Goal: Entertainment & Leisure: Browse casually

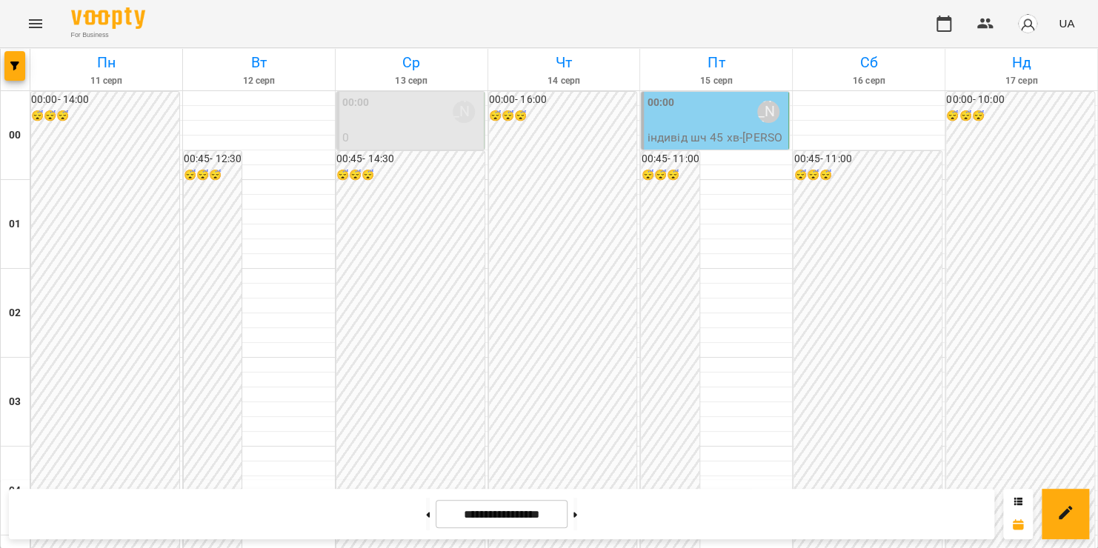
scroll to position [1618, 0]
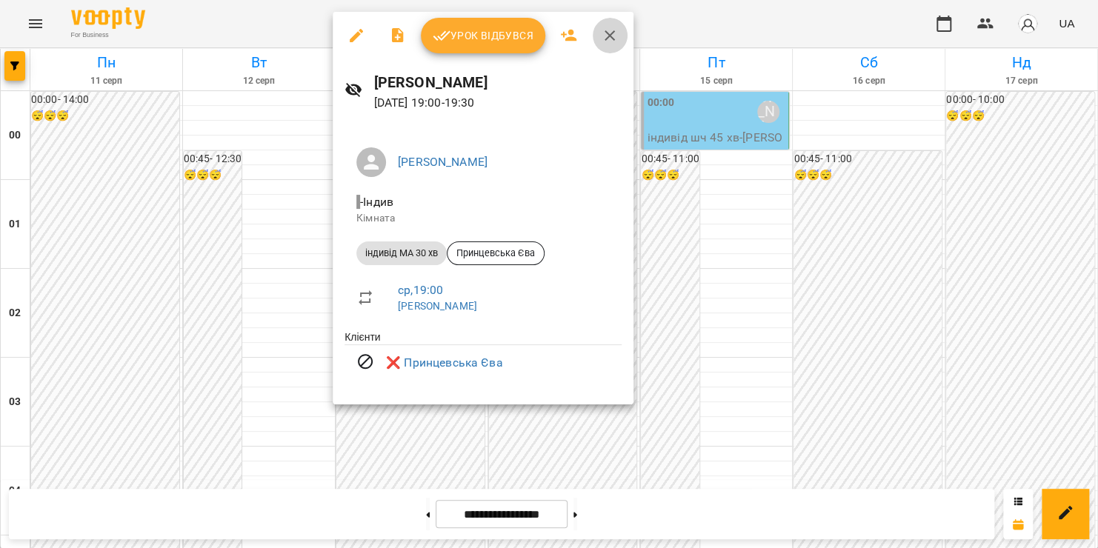
click at [608, 34] on icon "button" at bounding box center [610, 35] width 10 height 10
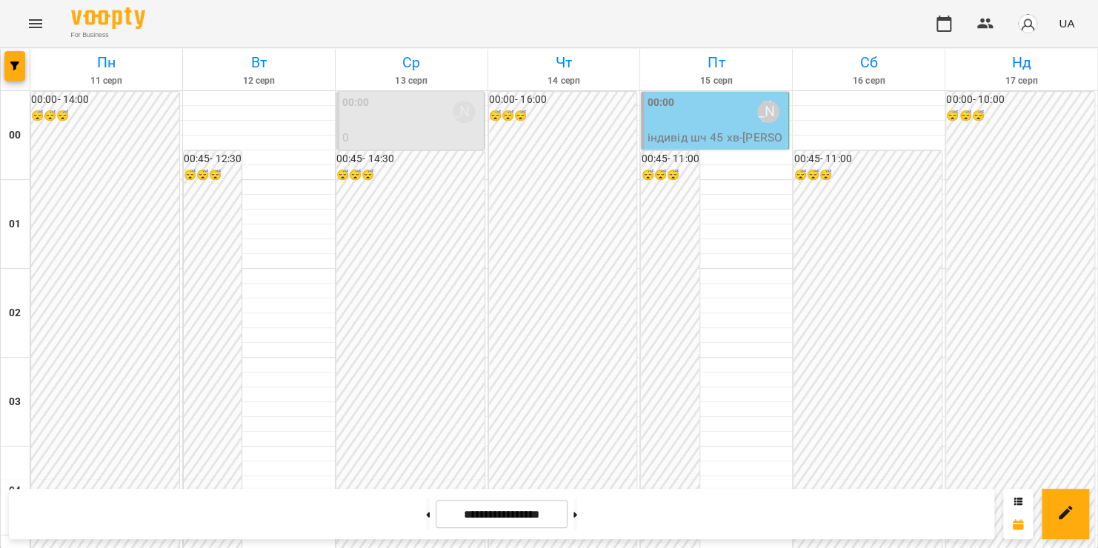
scroll to position [1743, 0]
click at [35, 24] on icon "Menu" at bounding box center [35, 23] width 13 height 9
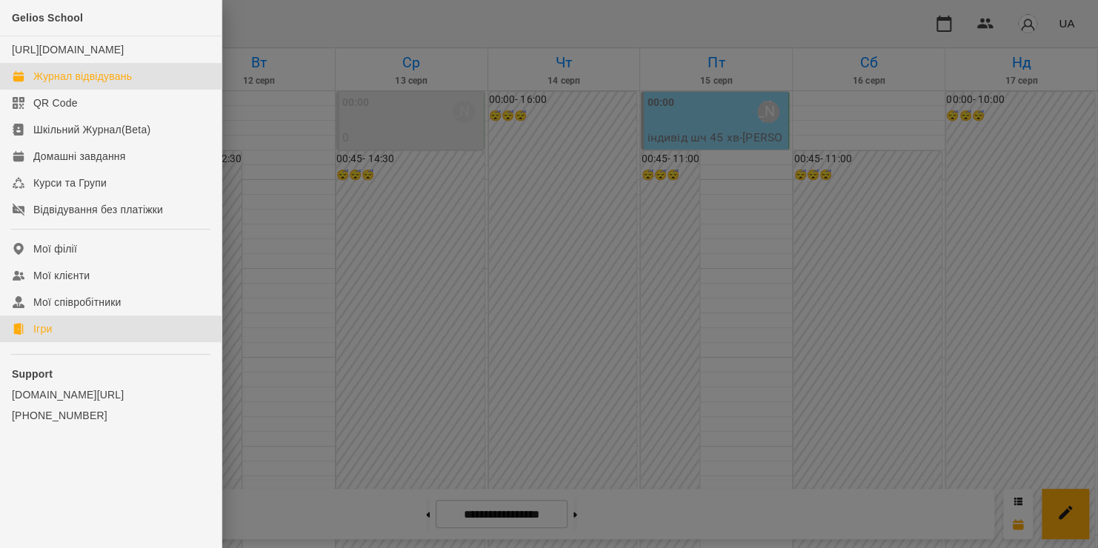
click at [24, 335] on div at bounding box center [18, 329] width 13 height 12
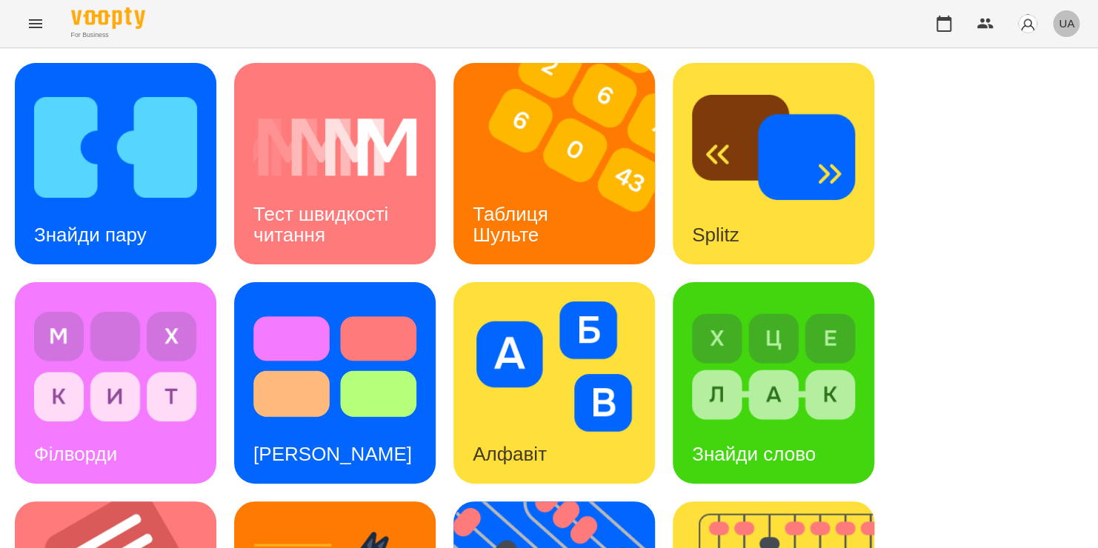
click at [1062, 23] on span "UA" at bounding box center [1067, 24] width 16 height 16
click at [1041, 113] on div "Русский" at bounding box center [1039, 110] width 76 height 27
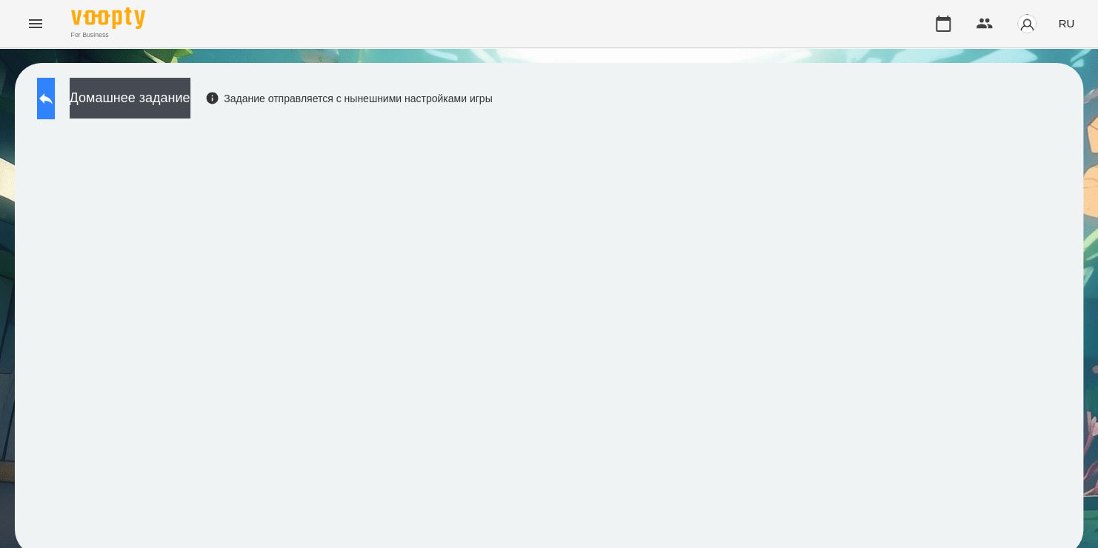
click at [55, 96] on button at bounding box center [46, 98] width 18 height 41
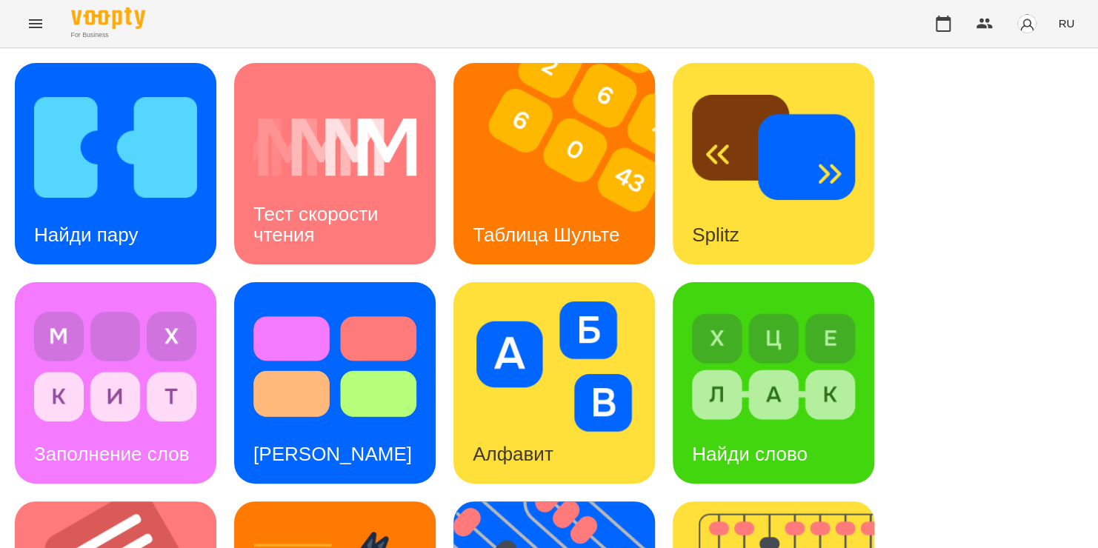
scroll to position [375, 0]
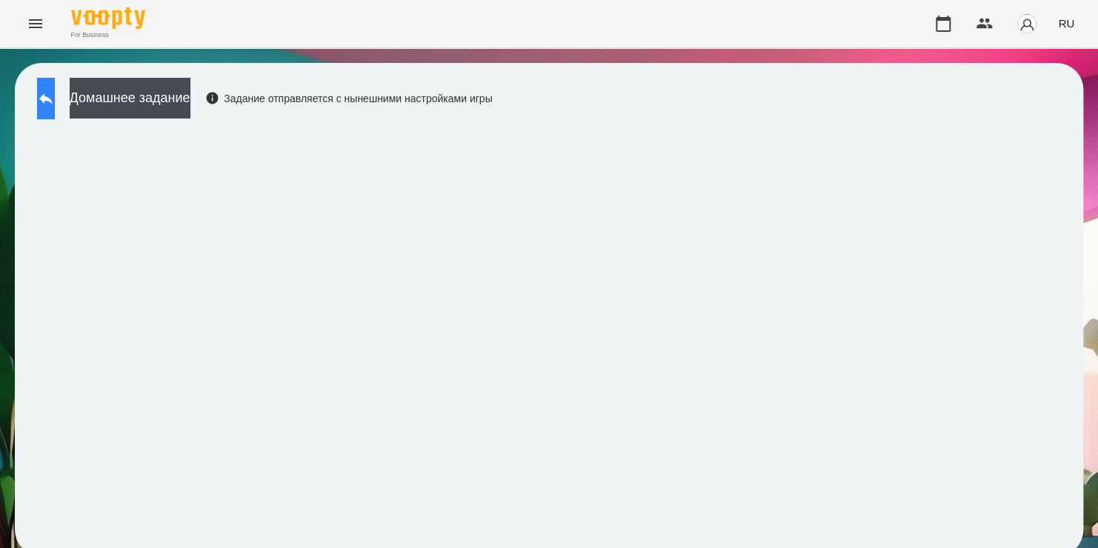
click at [55, 90] on icon at bounding box center [46, 99] width 18 height 18
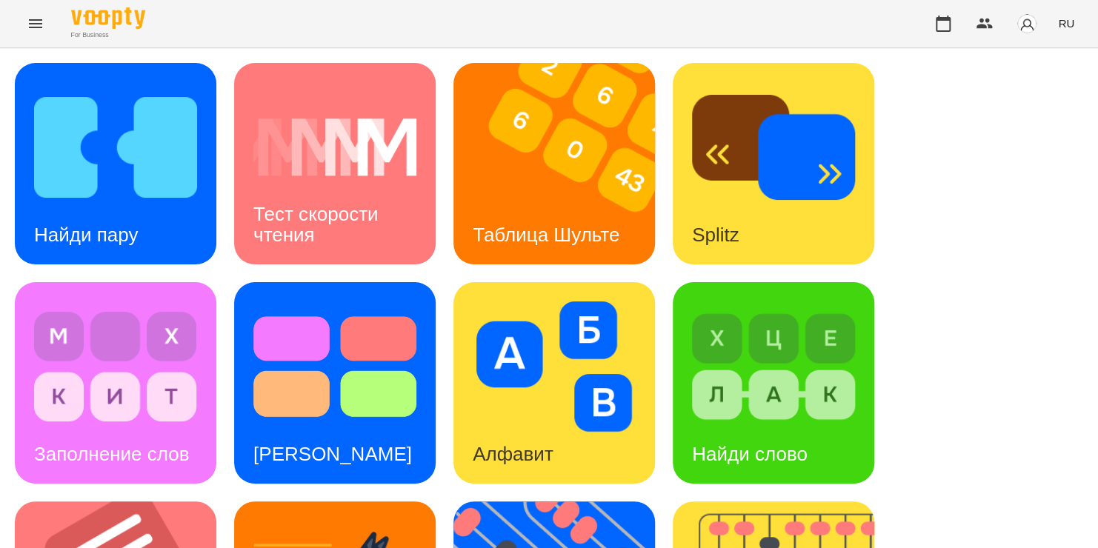
scroll to position [608, 0]
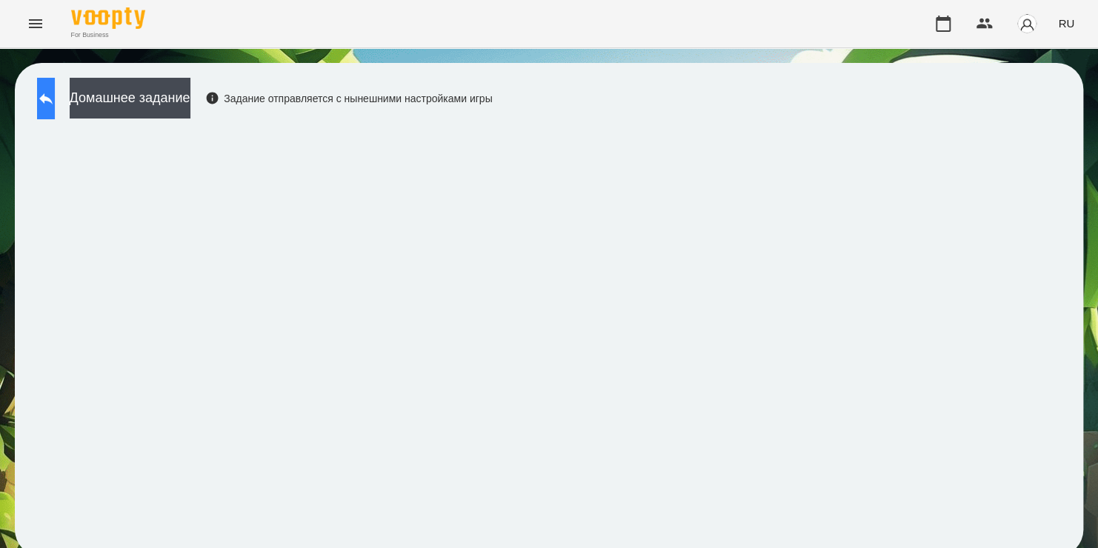
click at [55, 80] on button at bounding box center [46, 98] width 18 height 41
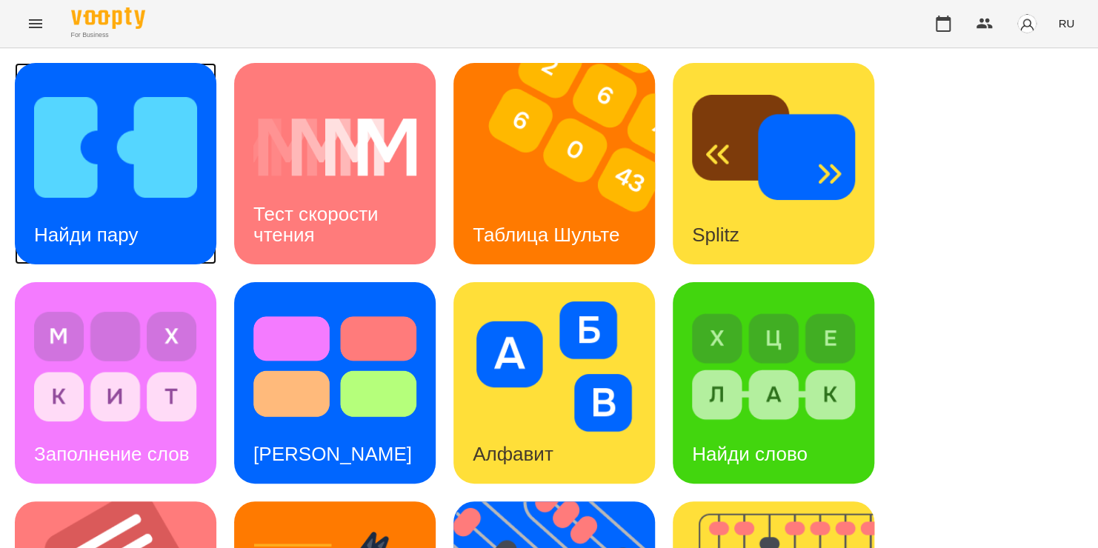
click at [102, 133] on img at bounding box center [115, 147] width 163 height 130
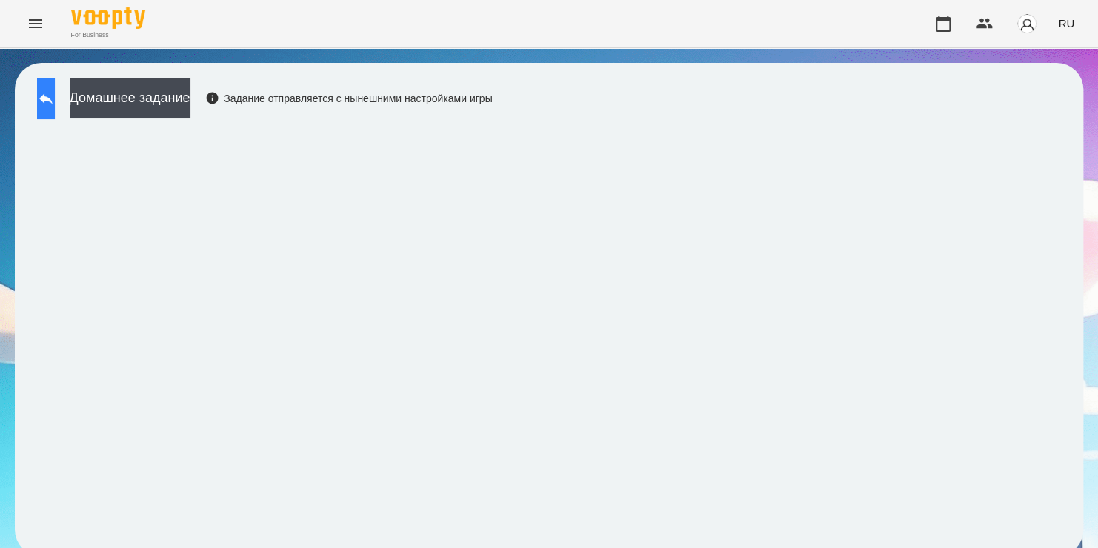
click at [55, 83] on button at bounding box center [46, 98] width 18 height 41
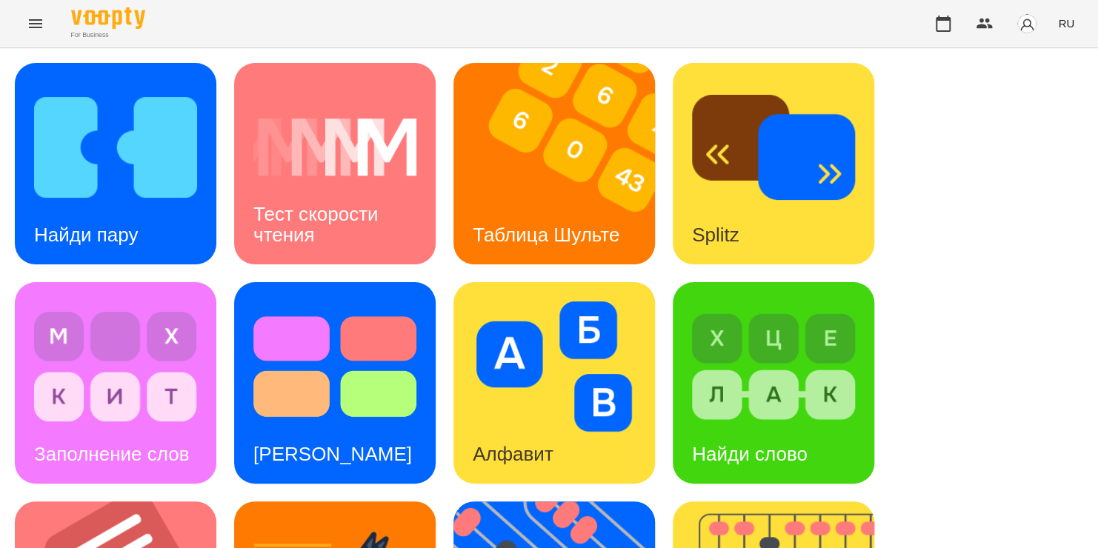
scroll to position [608, 0]
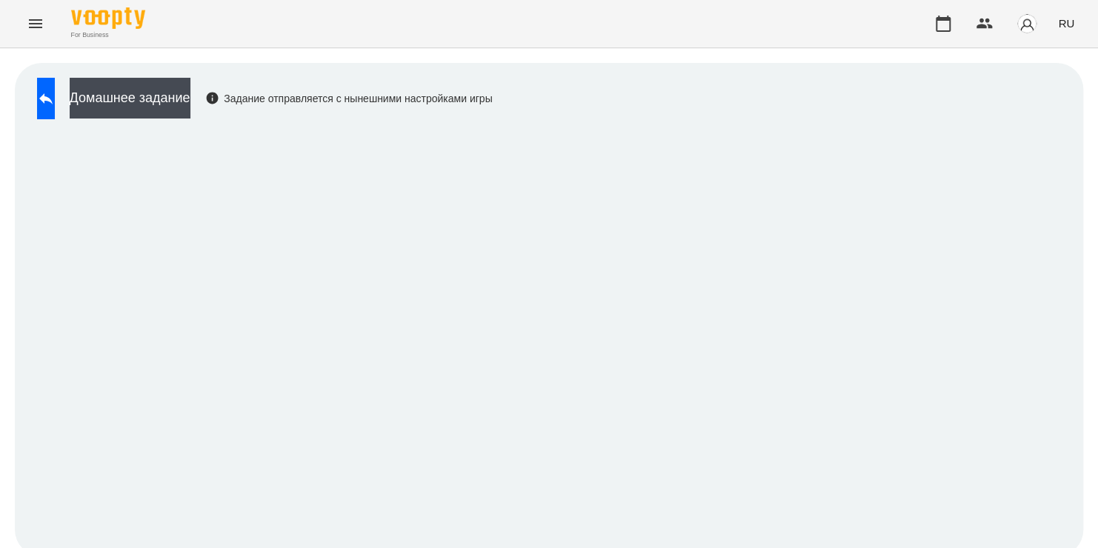
scroll to position [8, 0]
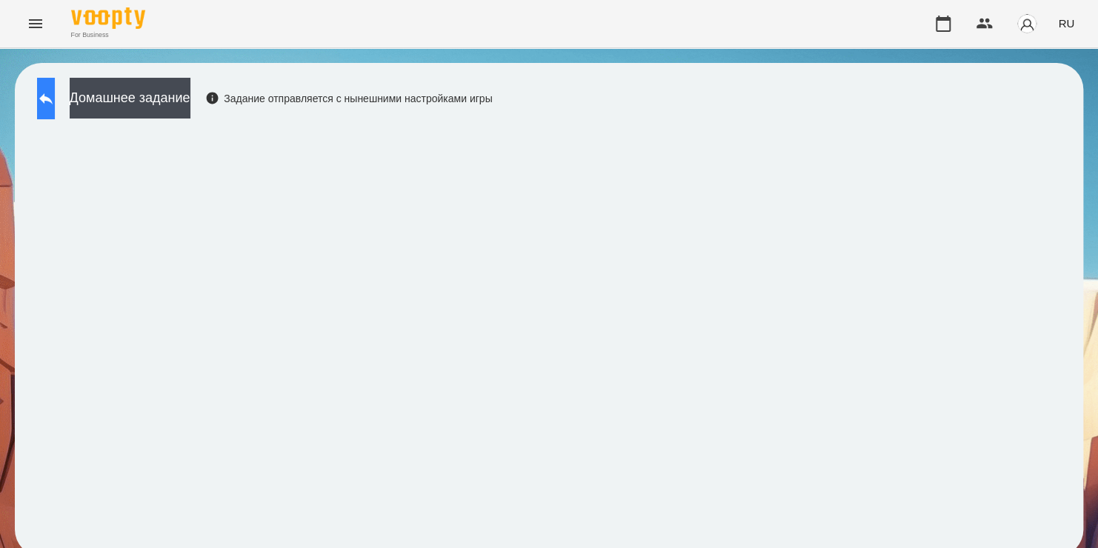
click at [55, 96] on icon at bounding box center [46, 99] width 18 height 18
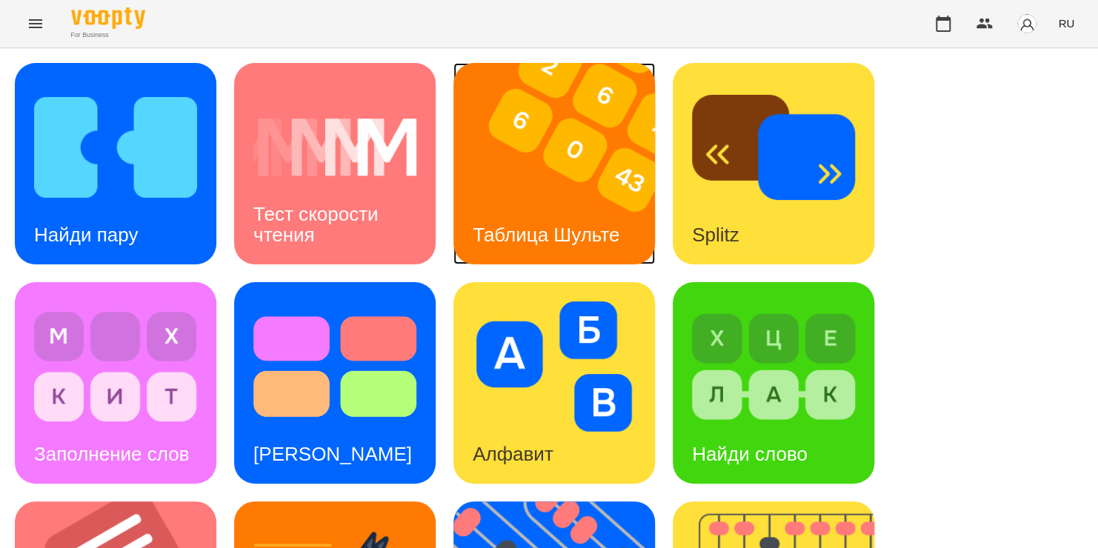
click at [528, 224] on h3 "Таблица Шульте" at bounding box center [546, 235] width 147 height 22
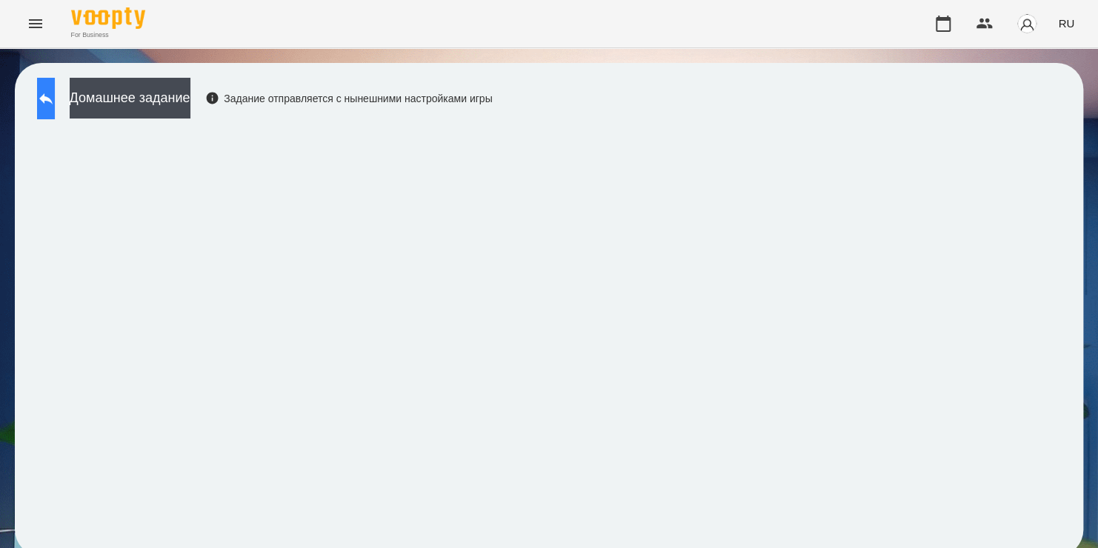
click at [53, 97] on icon at bounding box center [45, 98] width 13 height 11
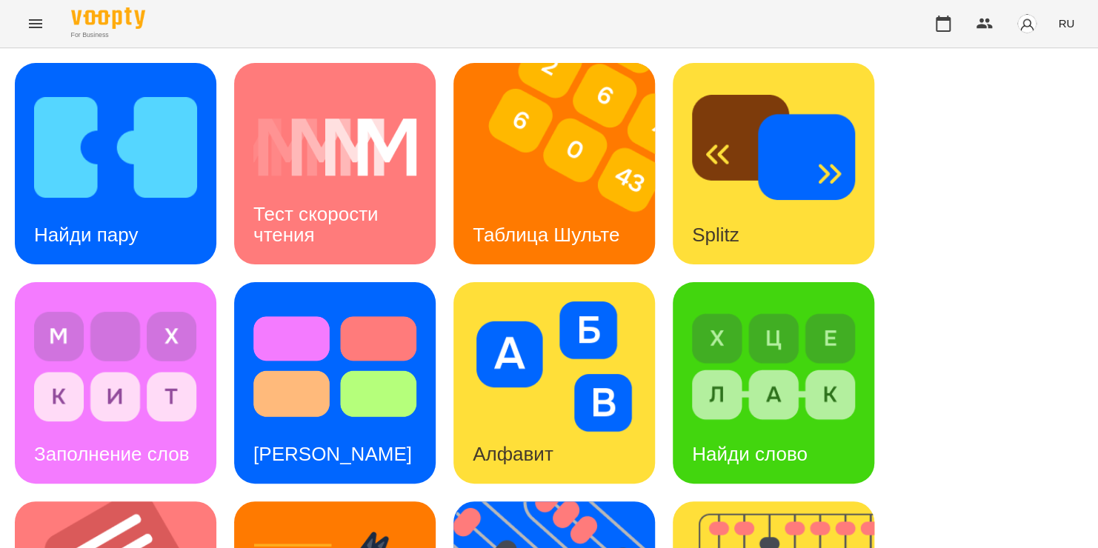
scroll to position [489, 0]
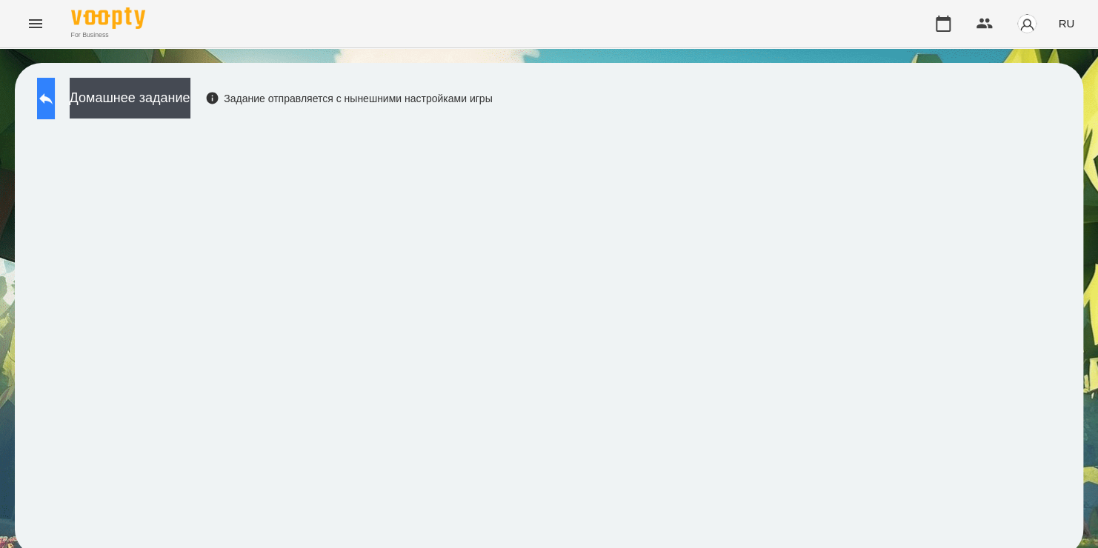
click at [55, 105] on icon at bounding box center [46, 99] width 18 height 18
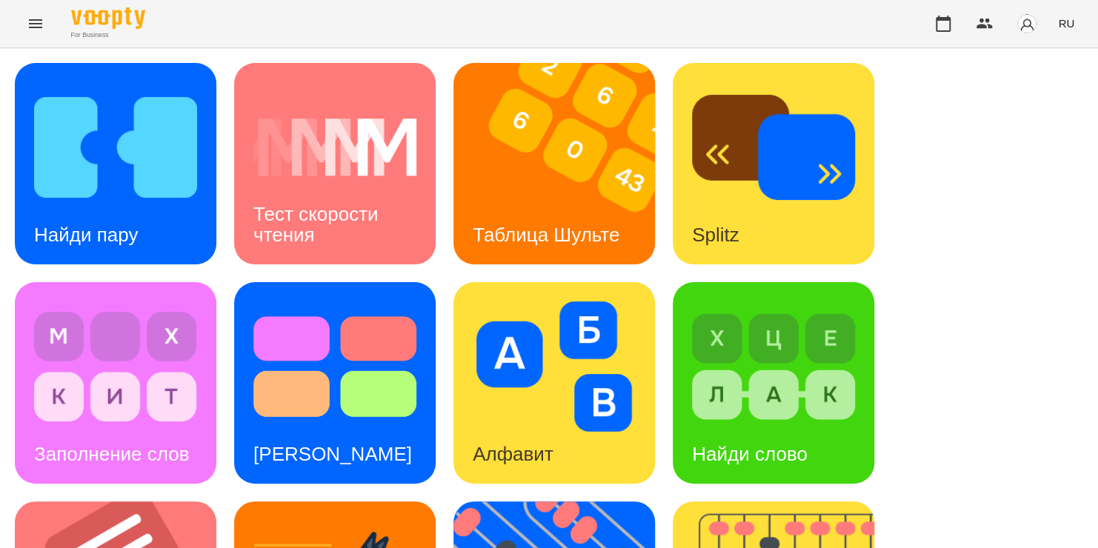
scroll to position [608, 0]
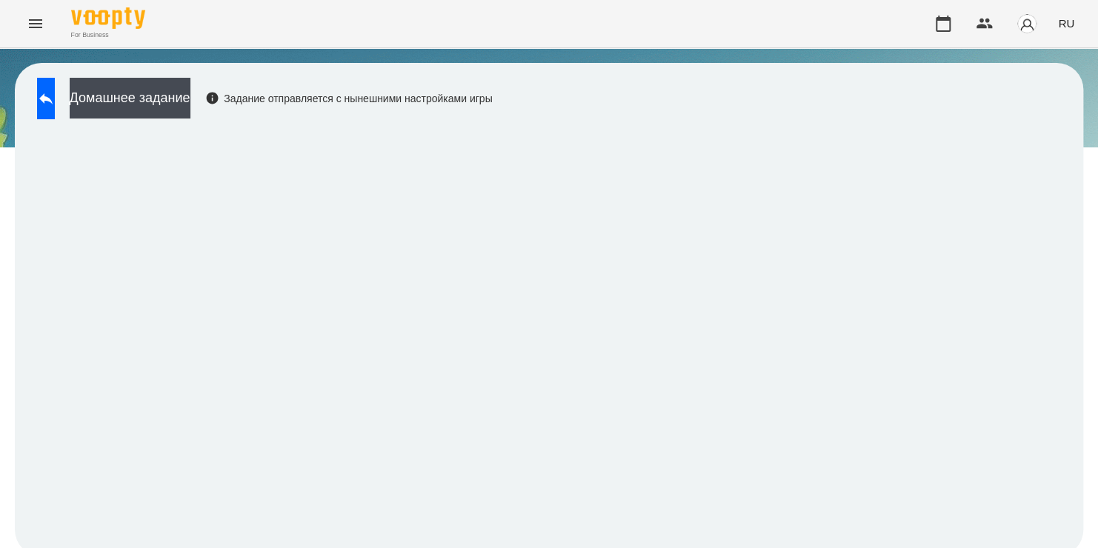
scroll to position [8, 0]
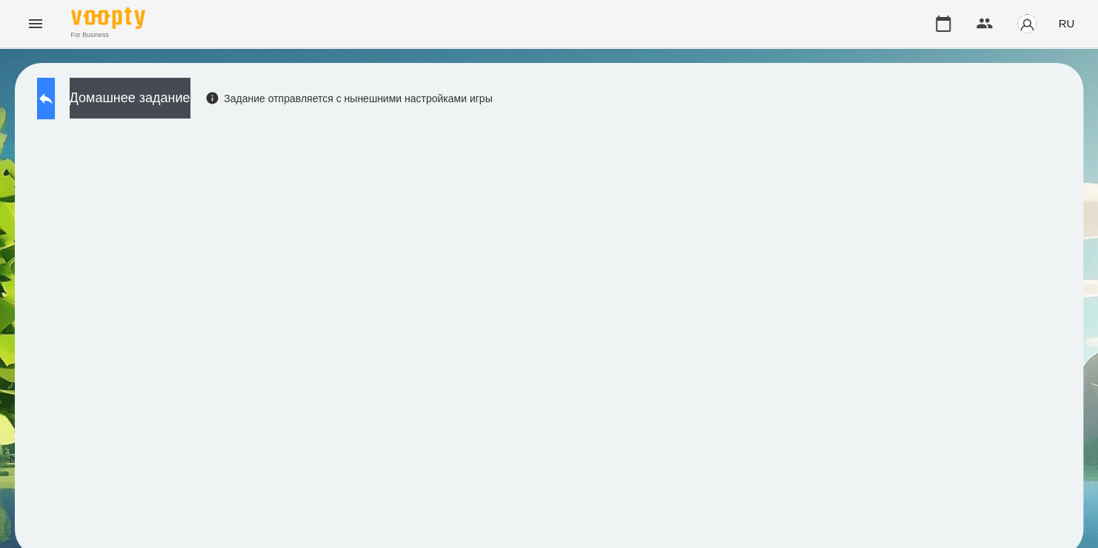
click at [53, 93] on icon at bounding box center [45, 98] width 13 height 11
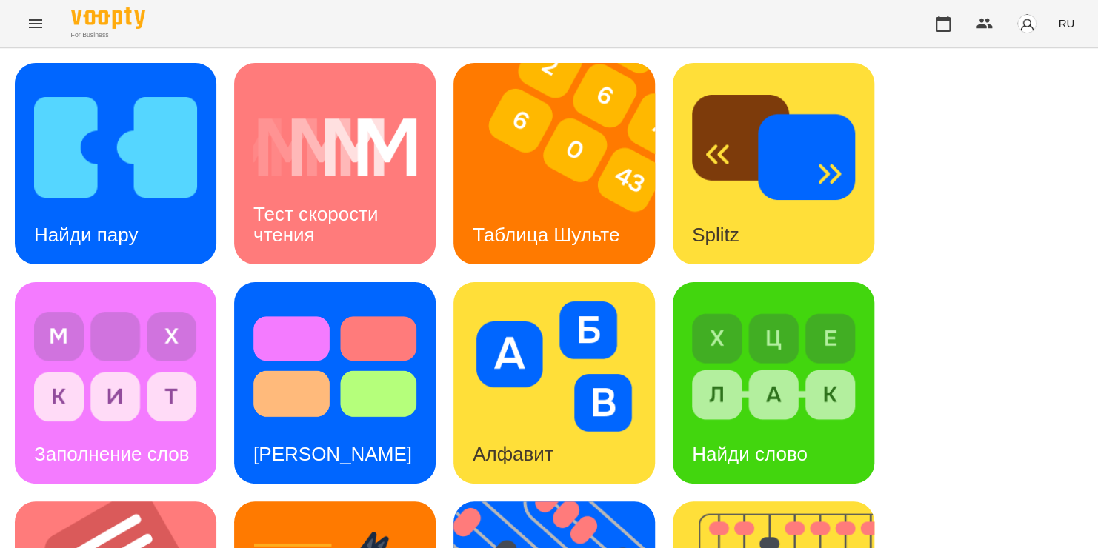
scroll to position [608, 0]
